Goal: Task Accomplishment & Management: Manage account settings

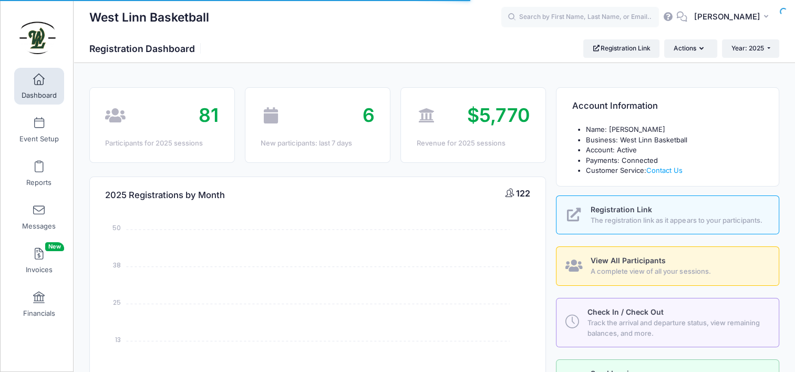
select select
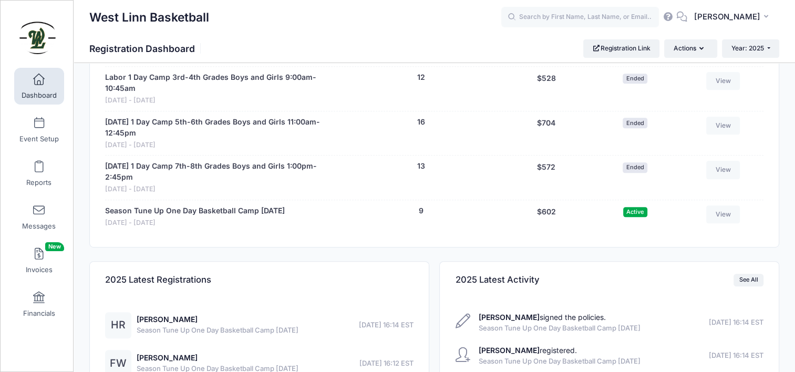
scroll to position [631, 0]
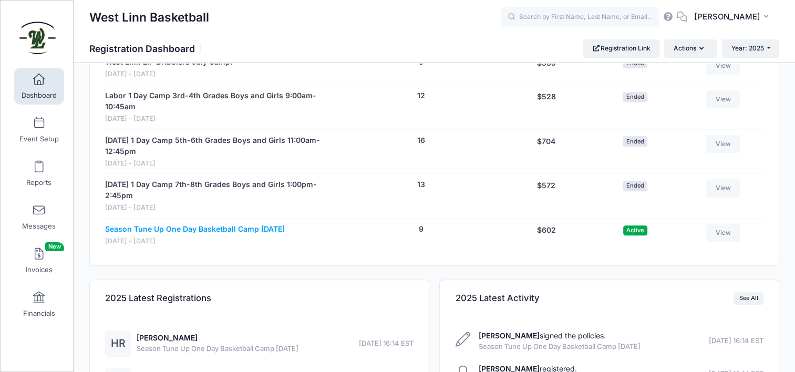
click at [280, 226] on link "Season Tune Up One Day Basketball Camp Oct. 10th" at bounding box center [195, 229] width 180 height 11
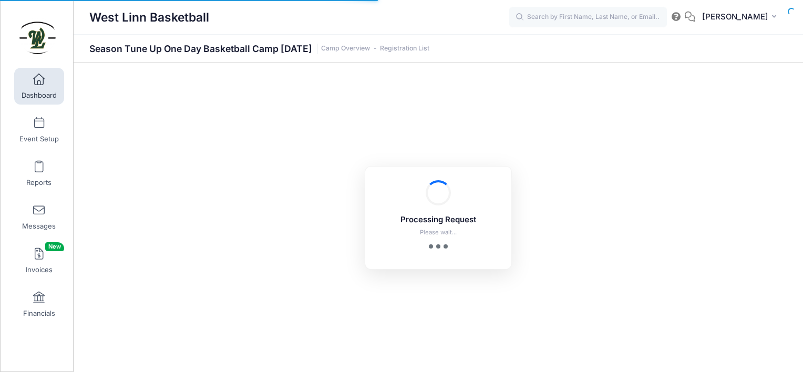
select select "10"
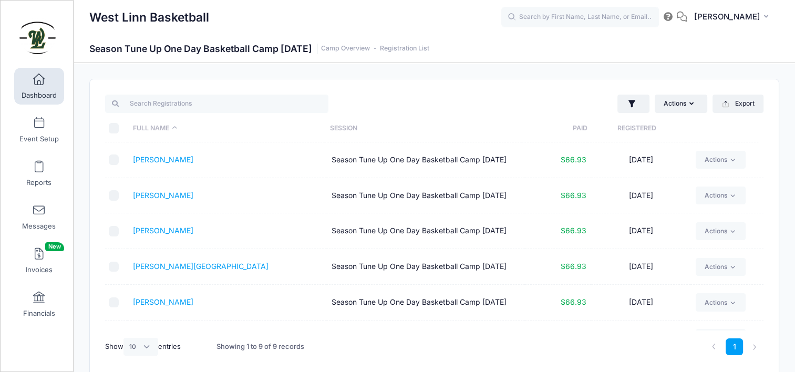
click at [30, 86] on link "Dashboard" at bounding box center [39, 86] width 50 height 37
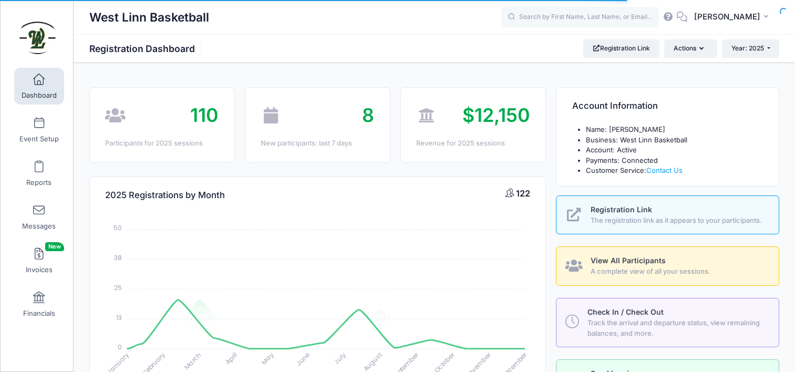
select select
